Goal: Task Accomplishment & Management: Use online tool/utility

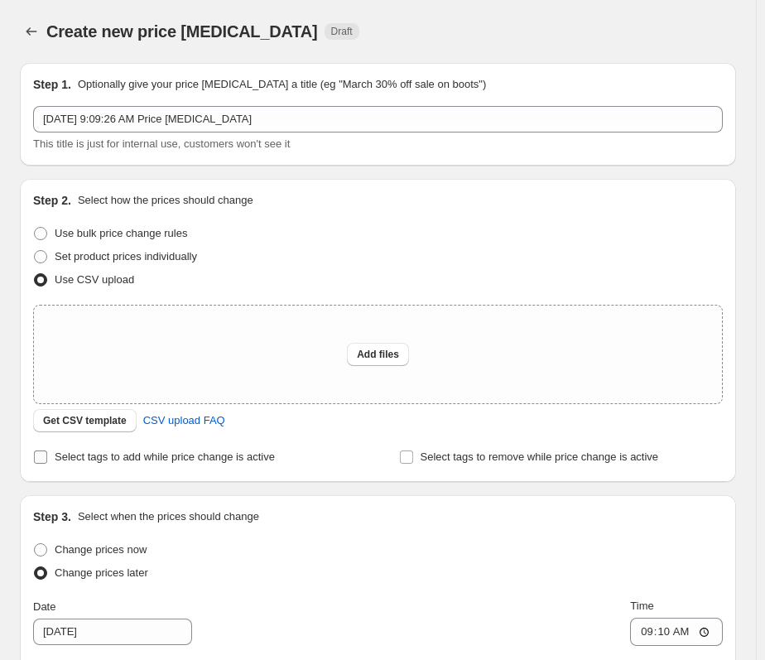
click at [42, 454] on input "Select tags to add while price change is active" at bounding box center [40, 456] width 13 height 13
checkbox input "true"
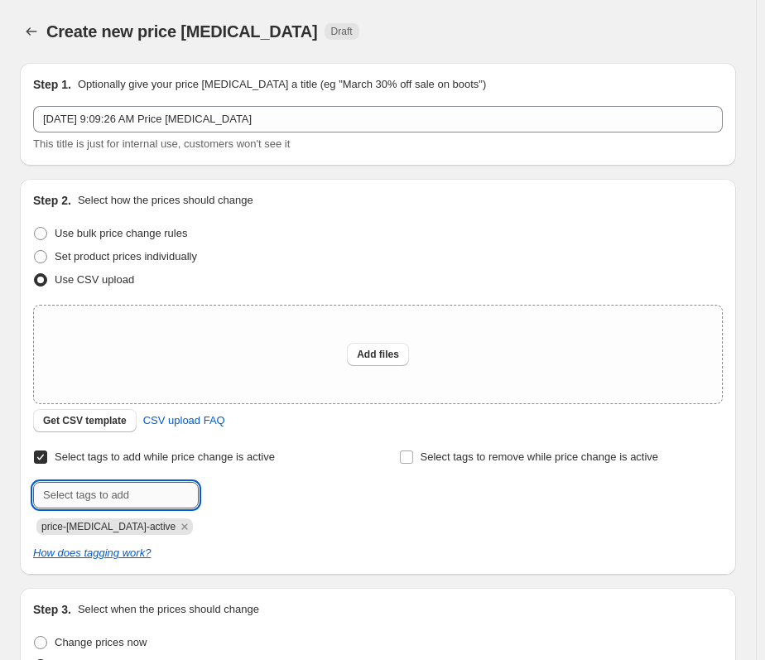
click at [82, 501] on input "text" at bounding box center [115, 495] width 165 height 26
click at [411, 455] on input "Select tags to remove while price change is active" at bounding box center [406, 456] width 13 height 13
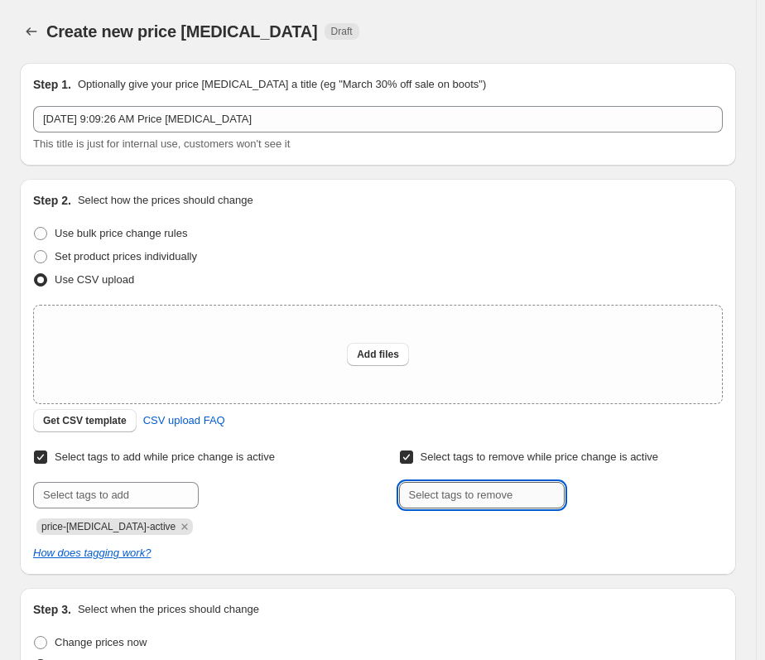
click at [429, 500] on input "text" at bounding box center [481, 495] width 165 height 26
click at [413, 454] on input "Select tags to remove while price change is active" at bounding box center [406, 456] width 13 height 13
checkbox input "false"
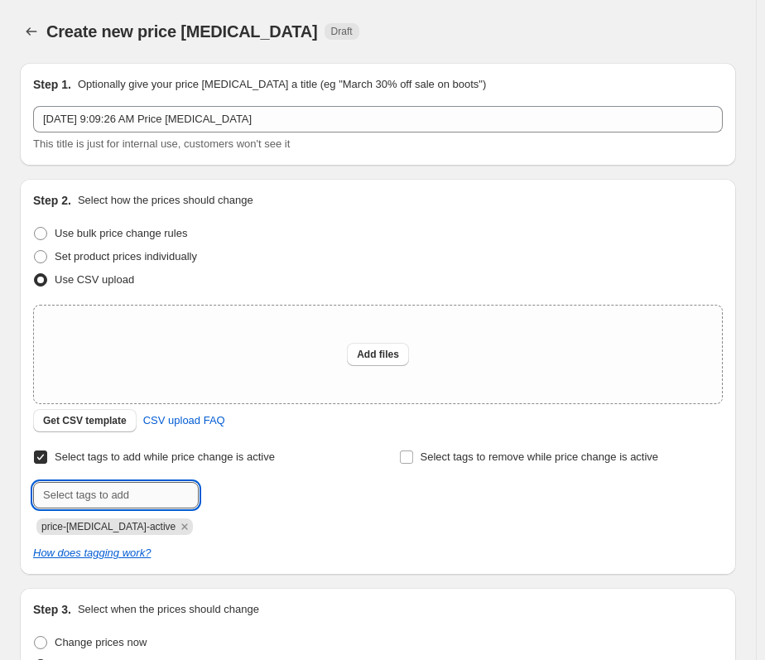
click at [41, 490] on input "text" at bounding box center [115, 495] width 165 height 26
type input "Sale"
click at [244, 492] on span "Sale" at bounding box center [245, 493] width 21 height 12
click at [228, 525] on icon "Remove Sale" at bounding box center [231, 527] width 6 height 6
click at [370, 363] on button "Add files" at bounding box center [378, 354] width 62 height 23
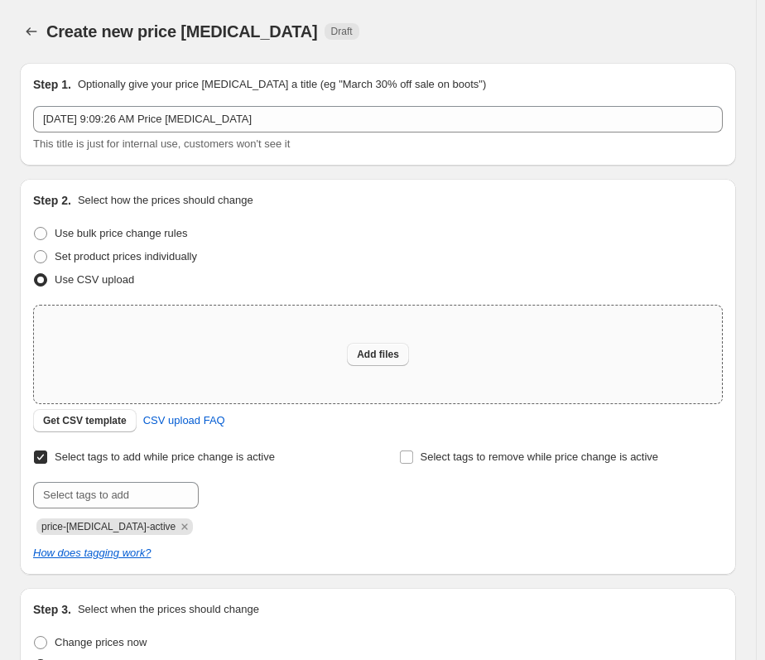
click at [399, 360] on span "Add files" at bounding box center [378, 354] width 42 height 13
type input "C:\fakepath\BF SALE.csv"
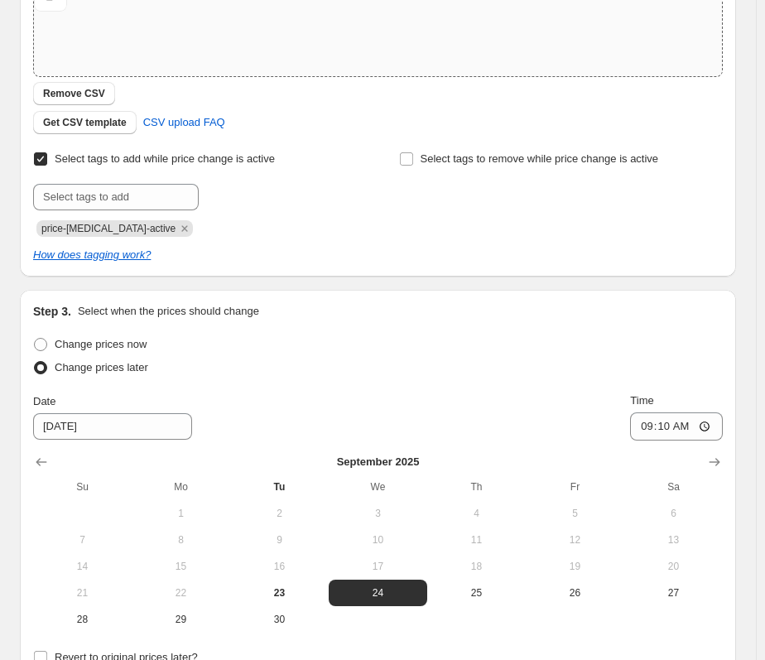
scroll to position [331, 0]
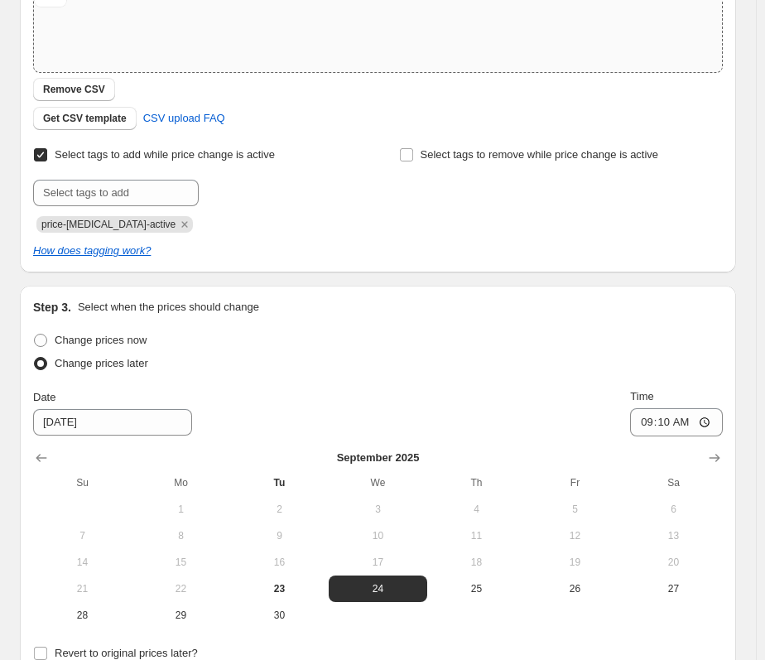
click at [42, 155] on input "Select tags to add while price change is active" at bounding box center [40, 154] width 13 height 13
checkbox input "false"
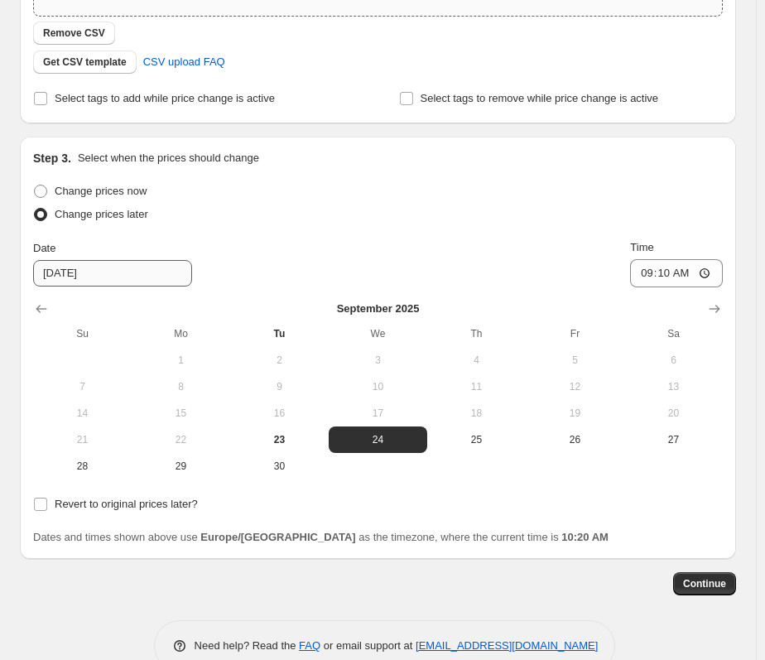
scroll to position [414, 0]
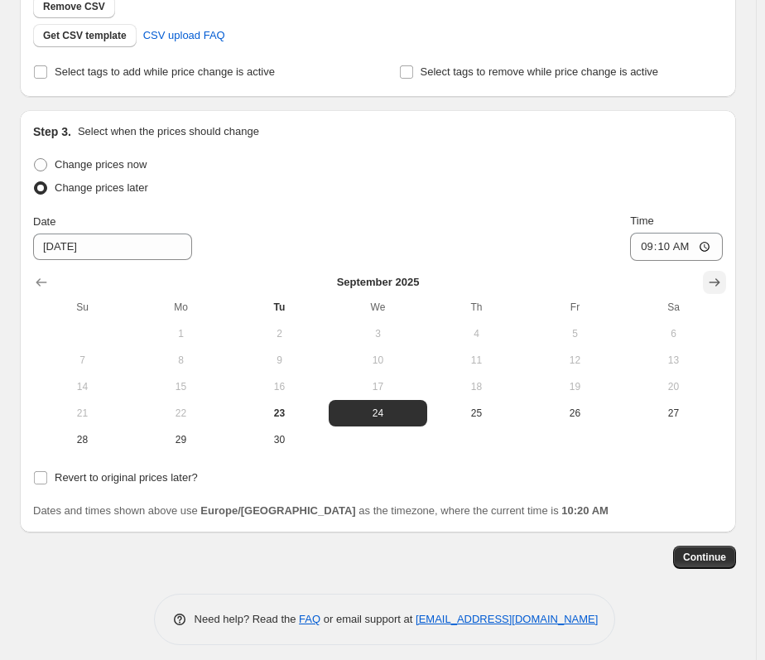
click at [719, 277] on icon "Show next month, October 2025" at bounding box center [714, 282] width 17 height 17
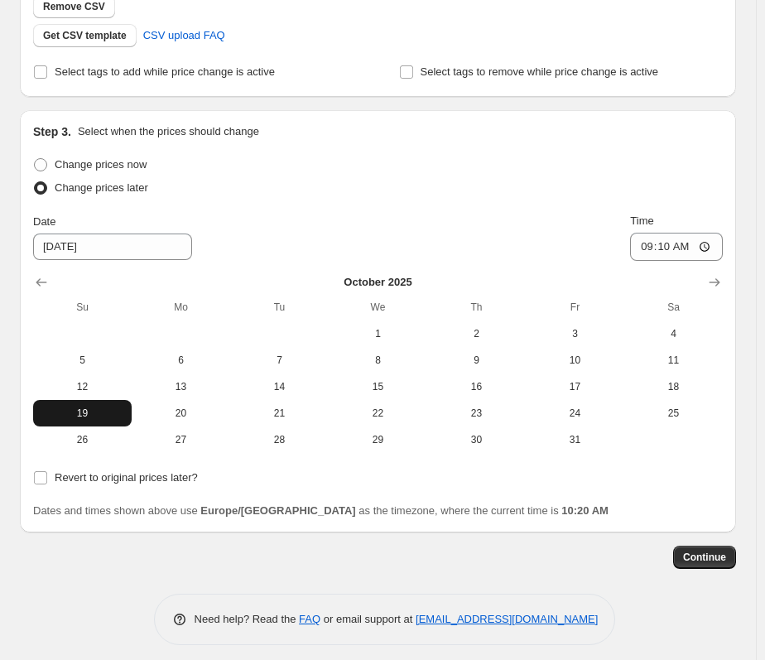
click at [84, 414] on span "19" at bounding box center [82, 412] width 85 height 13
type input "[DATE]"
click at [713, 251] on input "09:10" at bounding box center [676, 247] width 93 height 28
click at [559, 218] on div "Date [DATE] Time 09:10" at bounding box center [377, 237] width 689 height 48
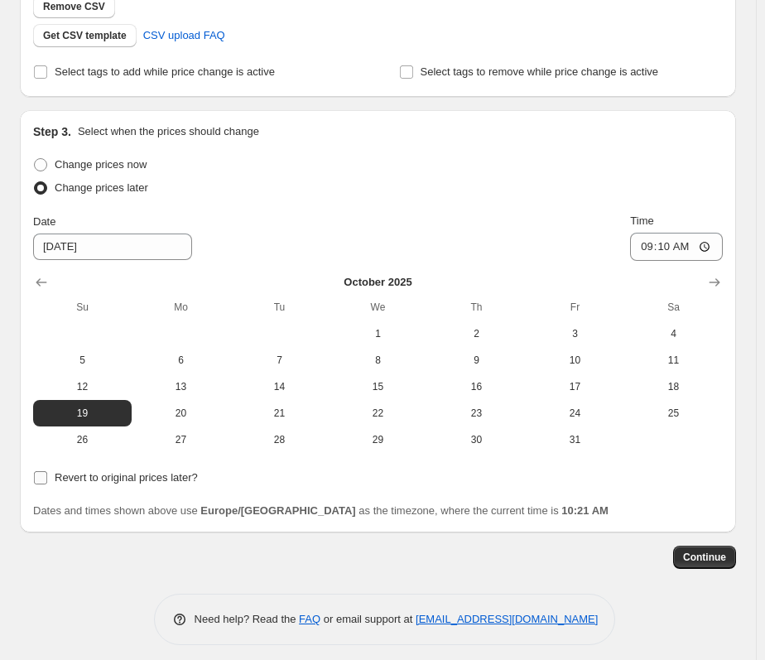
click at [40, 480] on input "Revert to original prices later?" at bounding box center [40, 477] width 13 height 13
checkbox input "true"
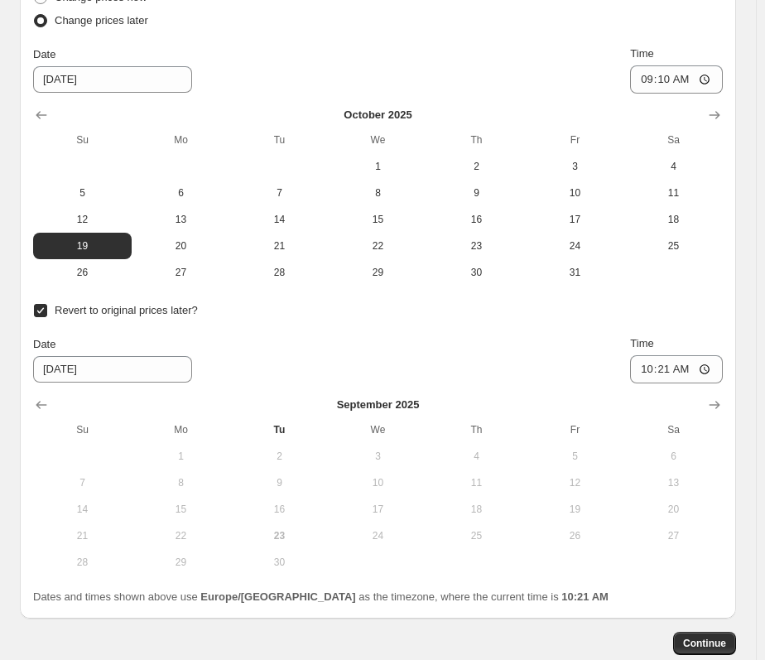
scroll to position [662, 0]
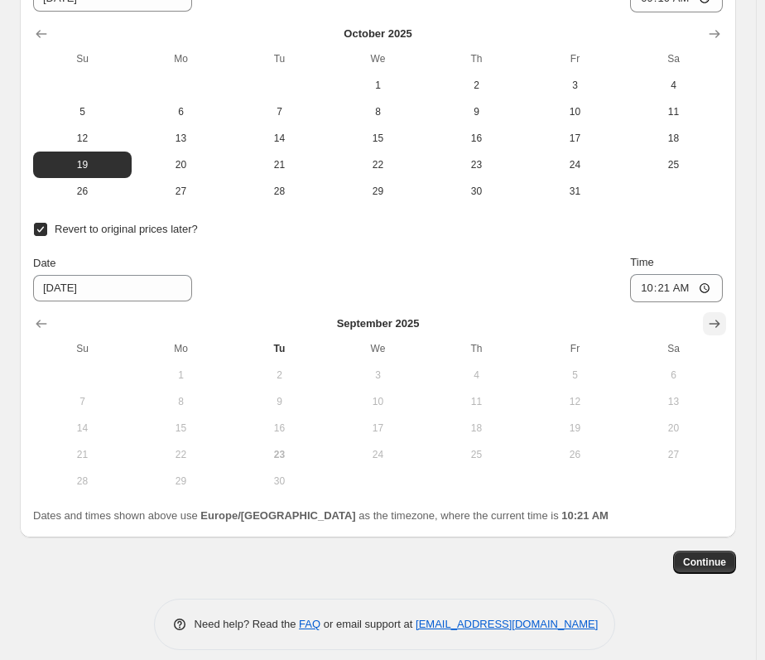
click at [721, 329] on icon "Show next month, October 2025" at bounding box center [714, 323] width 17 height 17
click at [721, 329] on icon "Show next month, November 2025" at bounding box center [714, 323] width 17 height 17
click at [721, 329] on icon "Show next month, January 2026" at bounding box center [714, 323] width 17 height 17
click at [721, 329] on icon "Show next month, February 2026" at bounding box center [714, 323] width 17 height 17
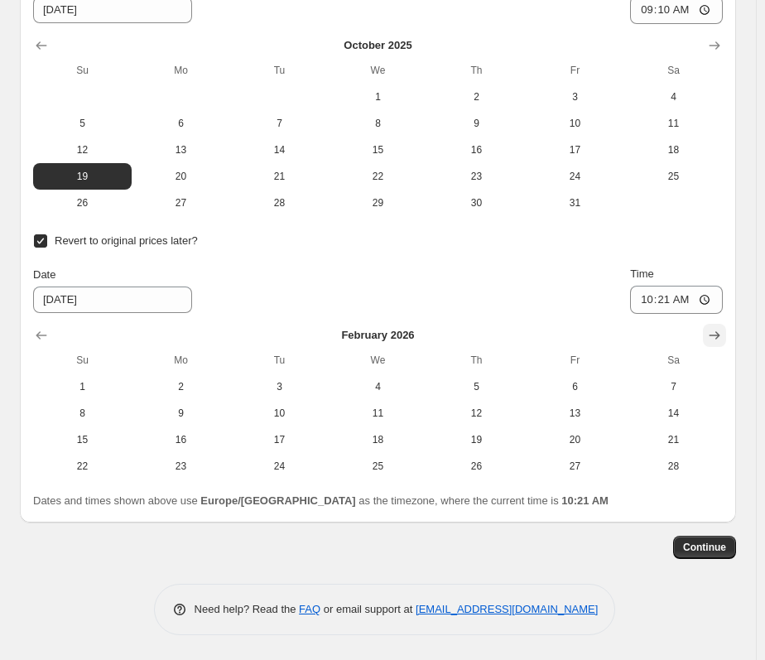
scroll to position [650, 0]
click at [721, 329] on icon "Show next month, March 2026" at bounding box center [714, 335] width 17 height 17
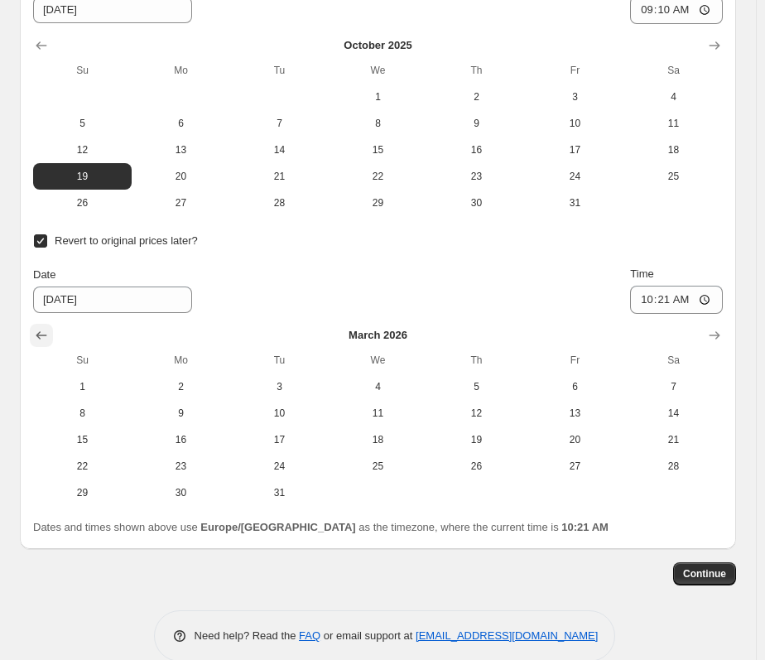
click at [41, 335] on icon "Show previous month, February 2026" at bounding box center [41, 335] width 11 height 8
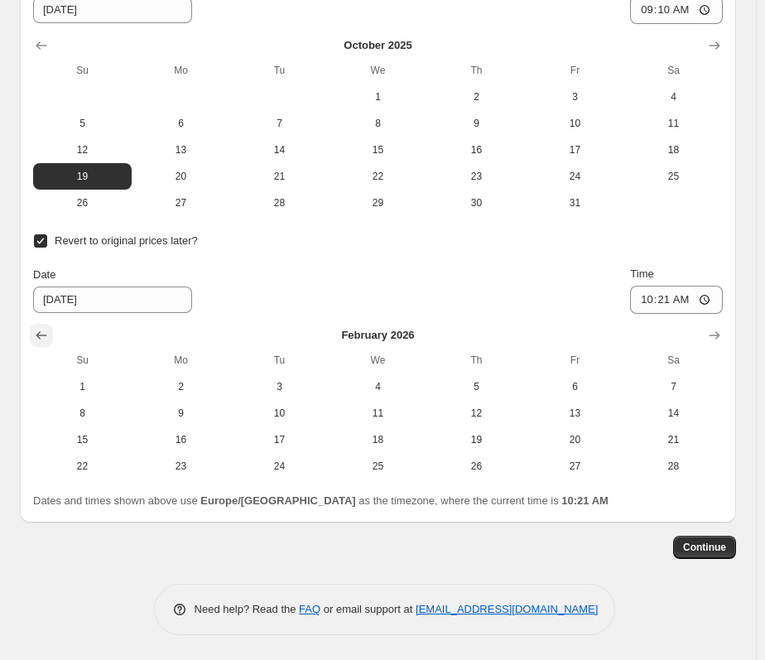
click at [41, 334] on icon "Show previous month, January 2026" at bounding box center [41, 335] width 17 height 17
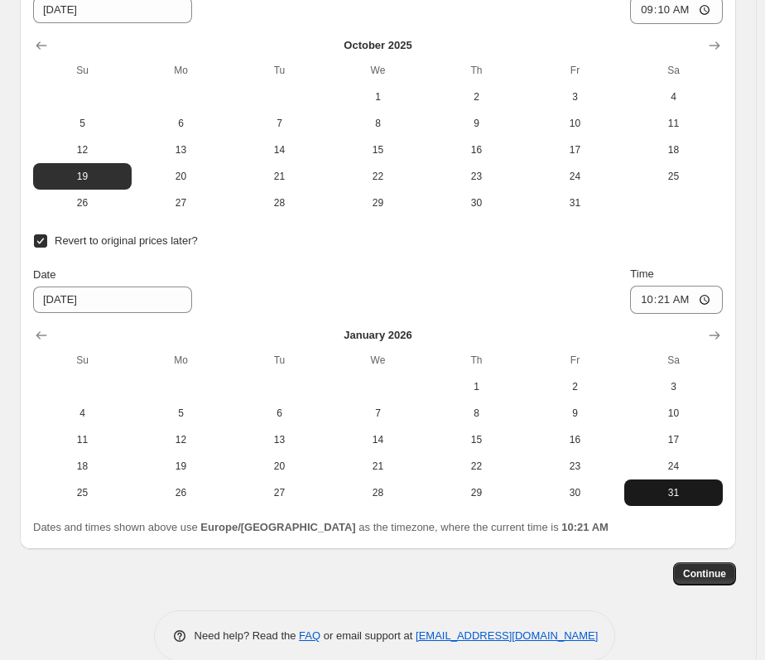
click at [662, 487] on span "31" at bounding box center [673, 492] width 85 height 13
type input "[DATE]"
click at [712, 309] on input "10:21" at bounding box center [676, 299] width 93 height 28
click at [710, 300] on input "10:21" at bounding box center [676, 299] width 93 height 28
type input "09:00"
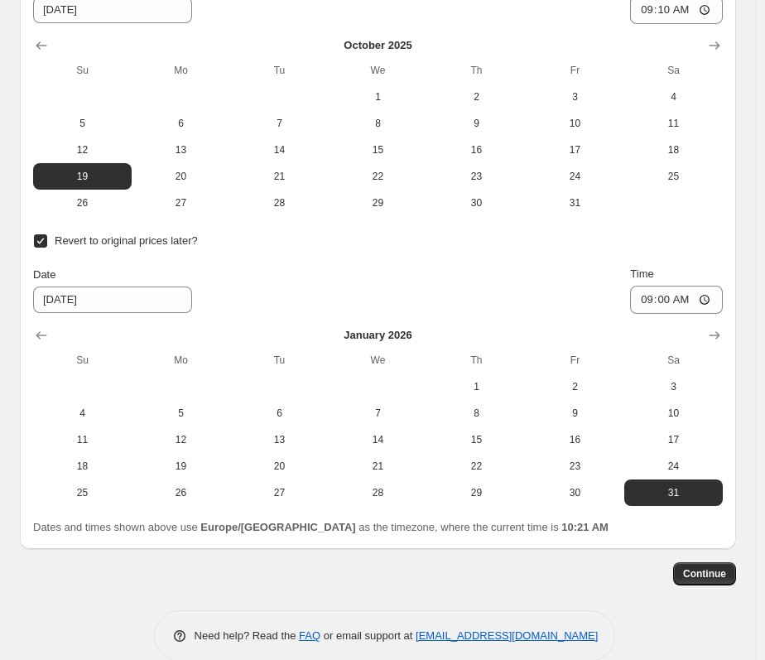
click at [616, 300] on div "Date [DATE] Time 09:00" at bounding box center [377, 290] width 689 height 48
click at [702, 14] on input "09:10" at bounding box center [676, 10] width 93 height 28
click at [722, 11] on input "09:10" at bounding box center [676, 10] width 93 height 28
click at [712, 12] on input "09:10" at bounding box center [676, 10] width 93 height 28
type input "09:00"
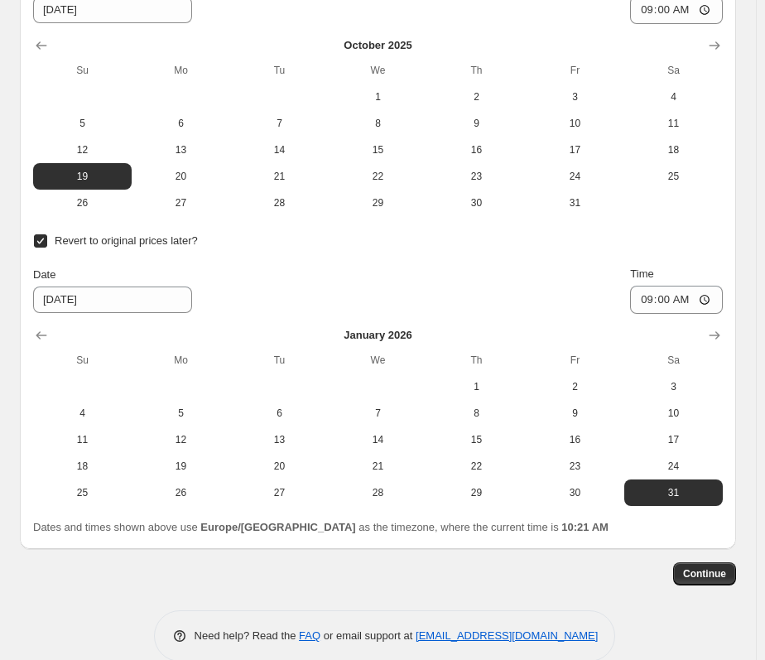
click at [593, 14] on div "Date [DATE] Time 09:00" at bounding box center [377, 0] width 689 height 48
click at [721, 573] on span "Continue" at bounding box center [704, 573] width 43 height 13
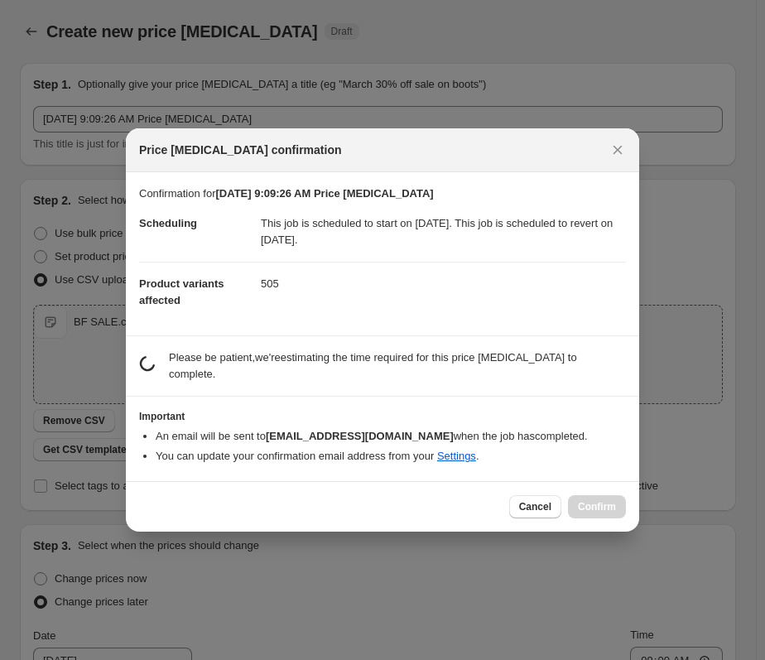
scroll to position [0, 0]
